Goal: Task Accomplishment & Management: Manage account settings

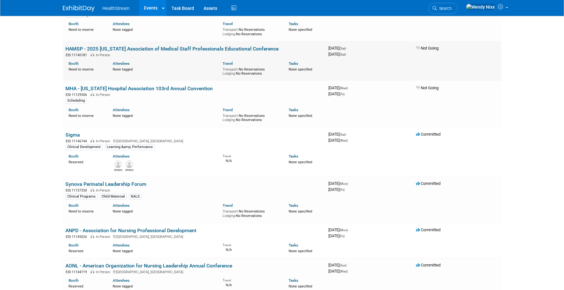
scroll to position [540, 0]
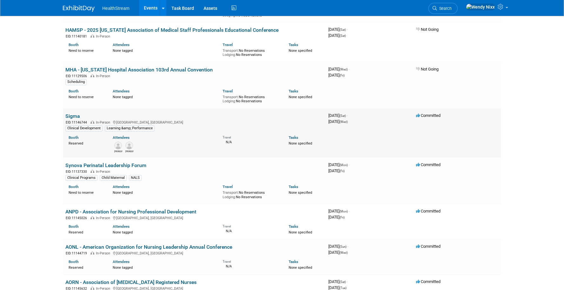
click at [74, 113] on link "Sigma" at bounding box center [72, 116] width 15 height 6
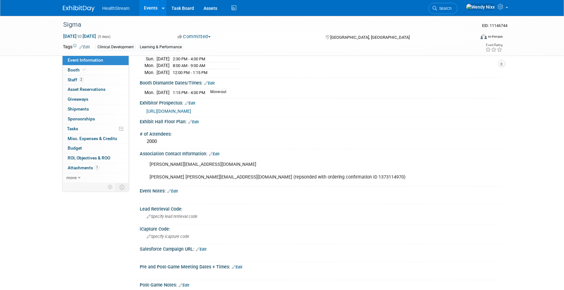
scroll to position [222, 0]
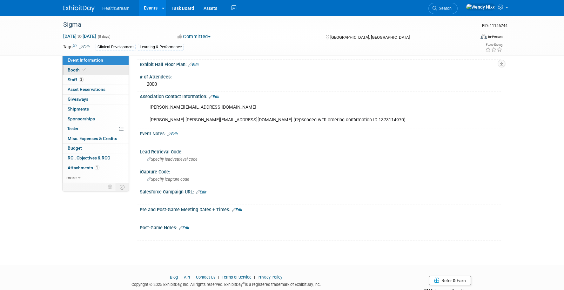
click at [75, 71] on span "Booth" at bounding box center [77, 69] width 19 height 5
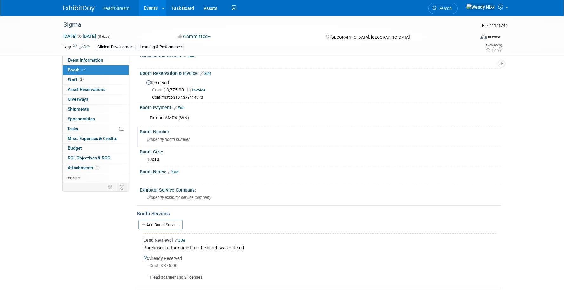
scroll to position [0, 0]
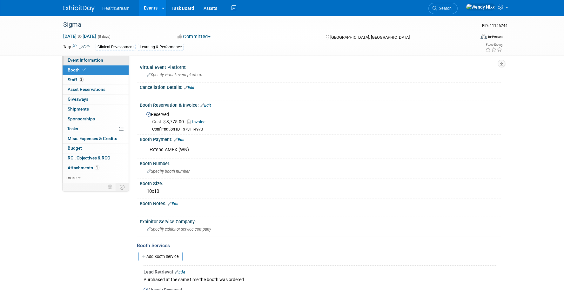
click at [93, 60] on span "Event Information" at bounding box center [86, 59] width 36 height 5
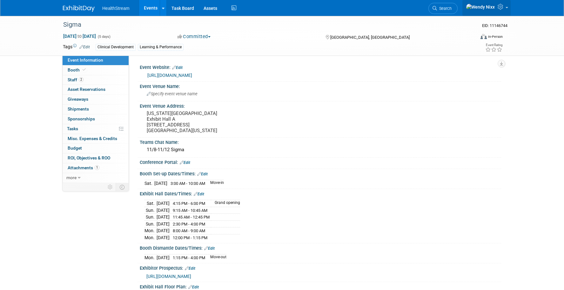
click at [502, 10] on icon at bounding box center [501, 7] width 7 height 6
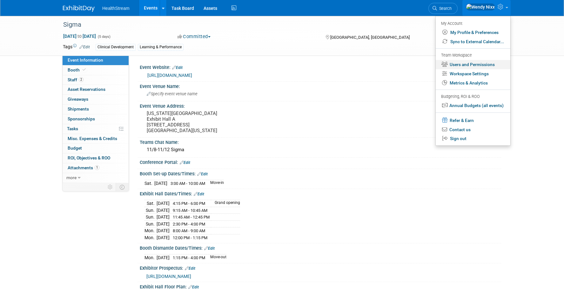
click at [465, 64] on link "Users and Permissions" at bounding box center [473, 64] width 75 height 9
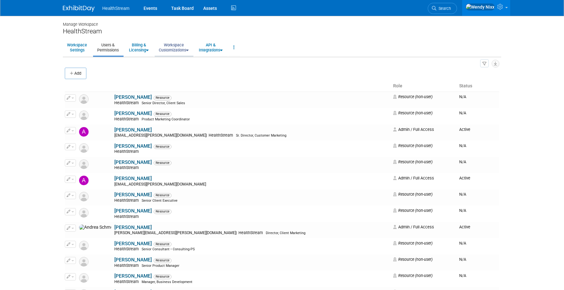
click at [185, 53] on link "Workspace Customizations" at bounding box center [174, 48] width 38 height 16
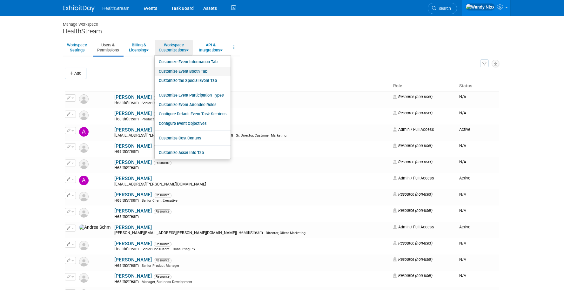
click at [194, 72] on link "Customize Event Booth Tab" at bounding box center [193, 72] width 76 height 10
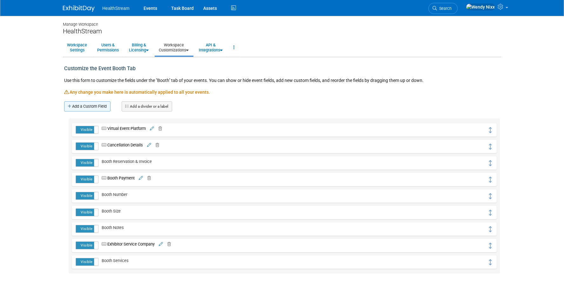
click at [98, 103] on link "Add a Custom Field" at bounding box center [87, 106] width 46 height 10
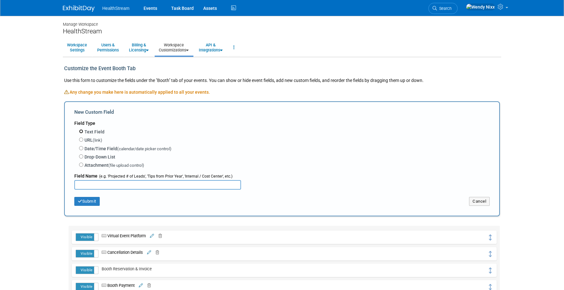
click at [83, 132] on input "Text Field" at bounding box center [81, 131] width 4 height 4
radio input "true"
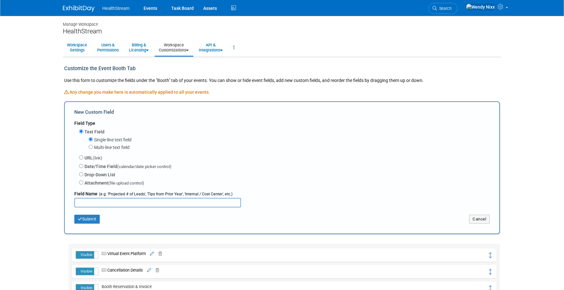
click at [91, 203] on input "text" at bounding box center [157, 203] width 167 height 10
type input "N"
type input "Badge Count"
click at [91, 148] on input "Multi-line text field" at bounding box center [91, 147] width 4 height 4
radio input "true"
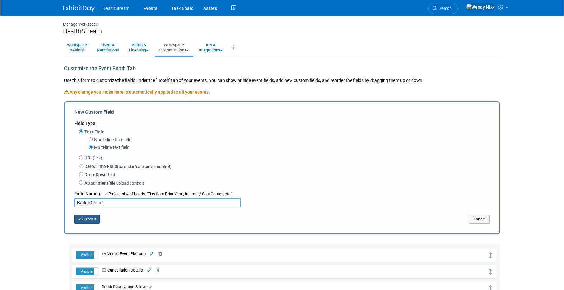
click at [88, 218] on button "Submit" at bounding box center [86, 219] width 25 height 9
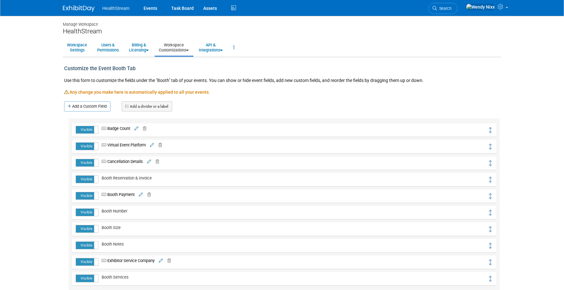
drag, startPoint x: 91, startPoint y: 131, endPoint x: 90, endPoint y: 148, distance: 16.8
click at [90, 148] on div "Visible Hidden Badge Count Badge Count URL" at bounding box center [284, 204] width 431 height 172
click at [104, 129] on icon at bounding box center [105, 129] width 6 height 4
drag, startPoint x: 492, startPoint y: 130, endPoint x: 492, endPoint y: 227, distance: 97.8
click at [146, 9] on link "Events" at bounding box center [150, 8] width 23 height 16
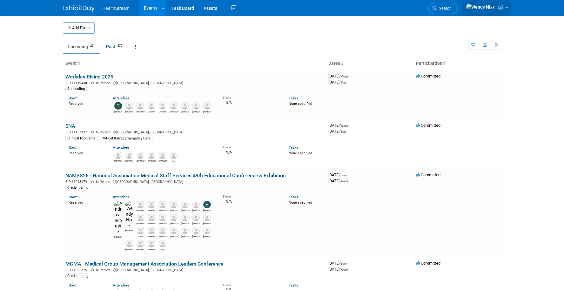
click at [503, 7] on icon at bounding box center [501, 7] width 7 height 6
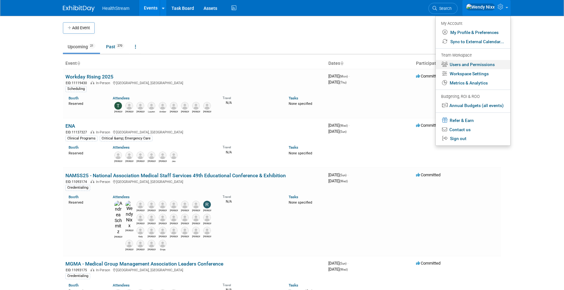
click at [479, 63] on link "Users and Permissions" at bounding box center [473, 64] width 75 height 9
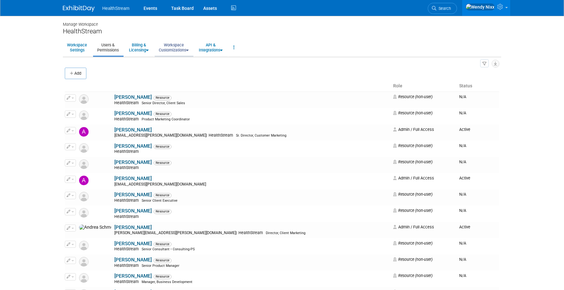
click at [189, 51] on link "Workspace Customizations" at bounding box center [174, 48] width 38 height 16
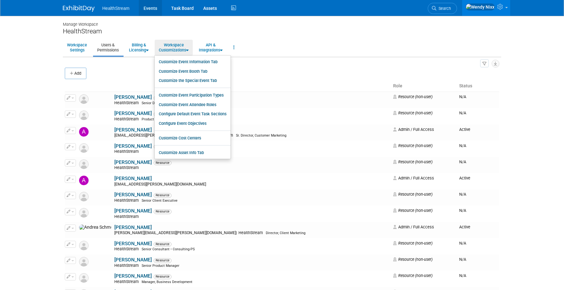
click at [147, 7] on link "Events" at bounding box center [150, 8] width 23 height 16
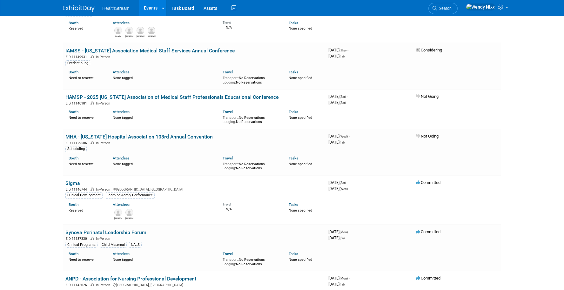
scroll to position [476, 0]
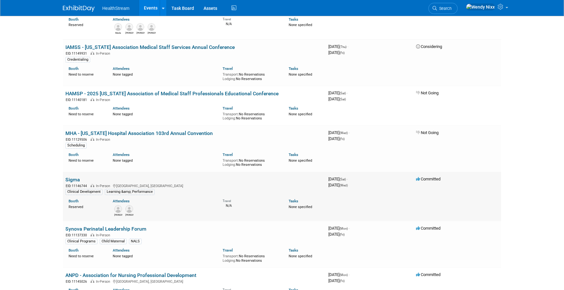
click at [71, 177] on link "Sigma" at bounding box center [72, 180] width 15 height 6
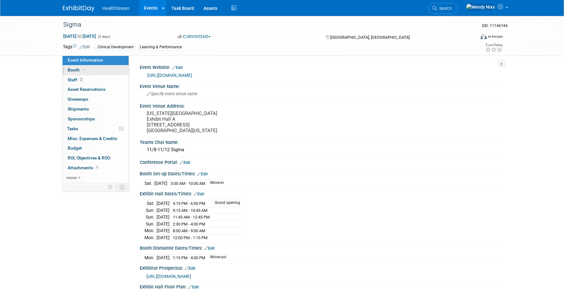
click at [74, 71] on span "Booth" at bounding box center [77, 69] width 19 height 5
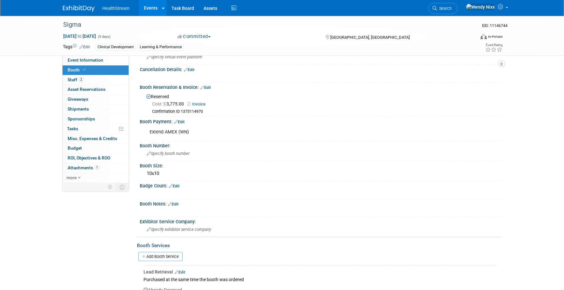
scroll to position [32, 0]
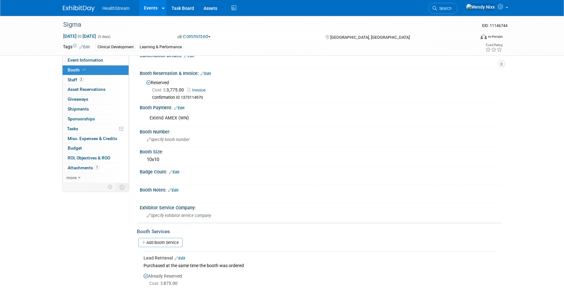
click at [178, 173] on link "Edit" at bounding box center [174, 172] width 10 height 4
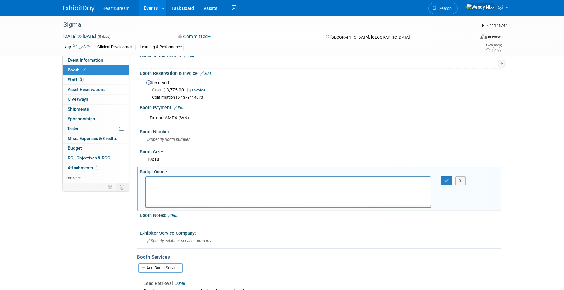
scroll to position [0, 0]
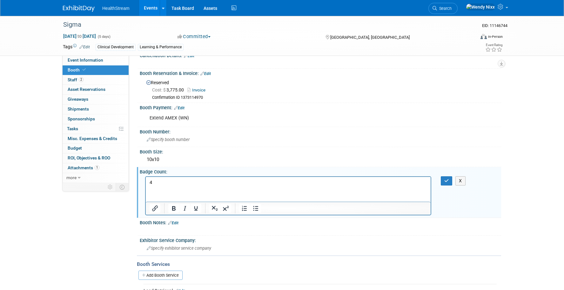
click at [158, 179] on p "4" at bounding box center [289, 182] width 278 height 6
click at [154, 183] on p "– With your package, you receive four (4) complimentary exhibit-only badges" at bounding box center [289, 182] width 278 height 6
click at [448, 180] on icon "button" at bounding box center [446, 180] width 5 height 4
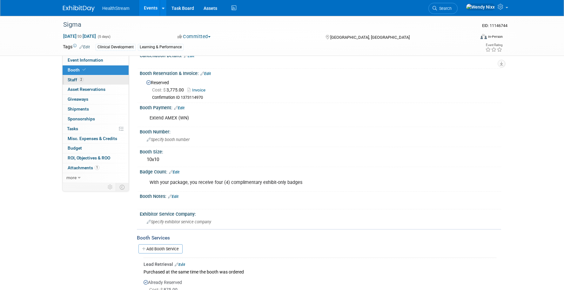
click at [74, 78] on span "Staff 2" at bounding box center [76, 79] width 16 height 5
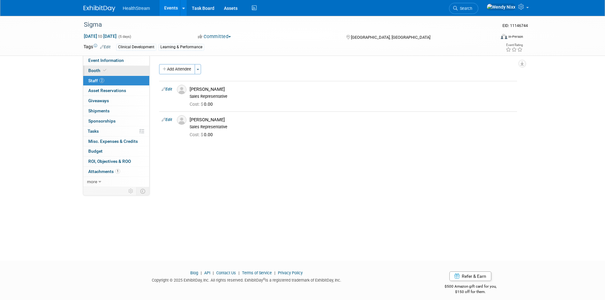
click at [98, 70] on span "Booth" at bounding box center [97, 70] width 19 height 5
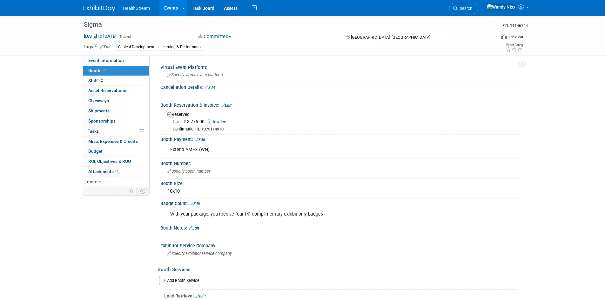
click at [196, 227] on link "Edit" at bounding box center [194, 228] width 10 height 4
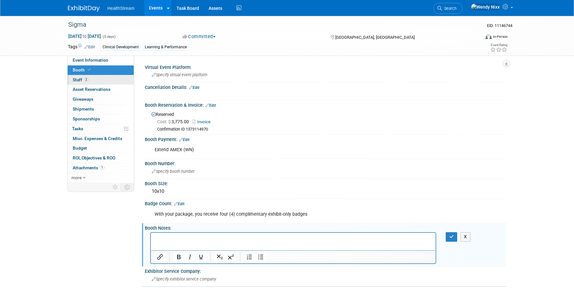
click at [78, 79] on span "Staff 2" at bounding box center [81, 79] width 16 height 5
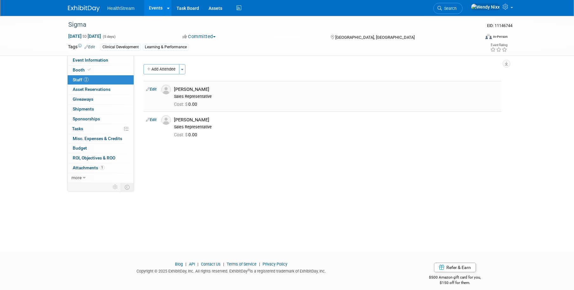
click at [155, 89] on link "Edit" at bounding box center [151, 89] width 10 height 4
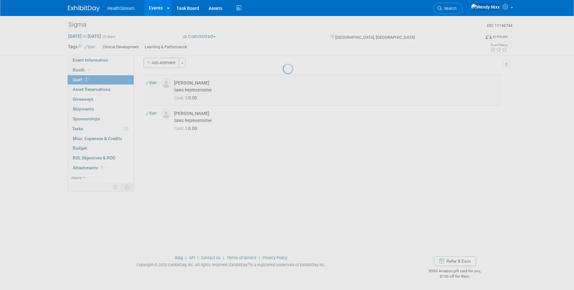
select select "e3321ea3-4bad-4bc1-9e1c-278f0e8784e2"
